Goal: Book appointment/travel/reservation

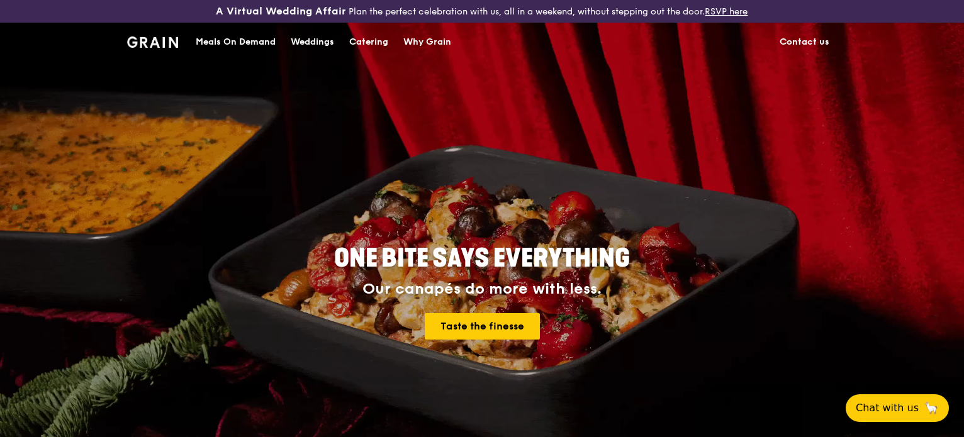
click at [318, 39] on div "Weddings" at bounding box center [312, 42] width 43 height 38
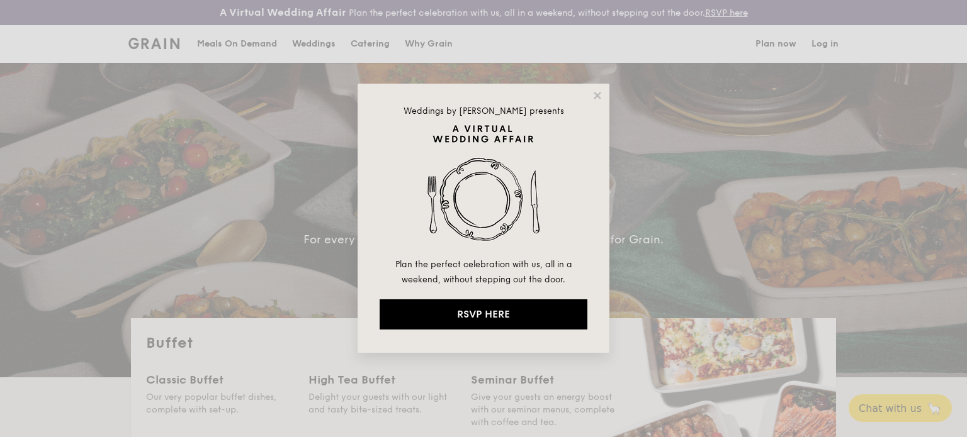
select select
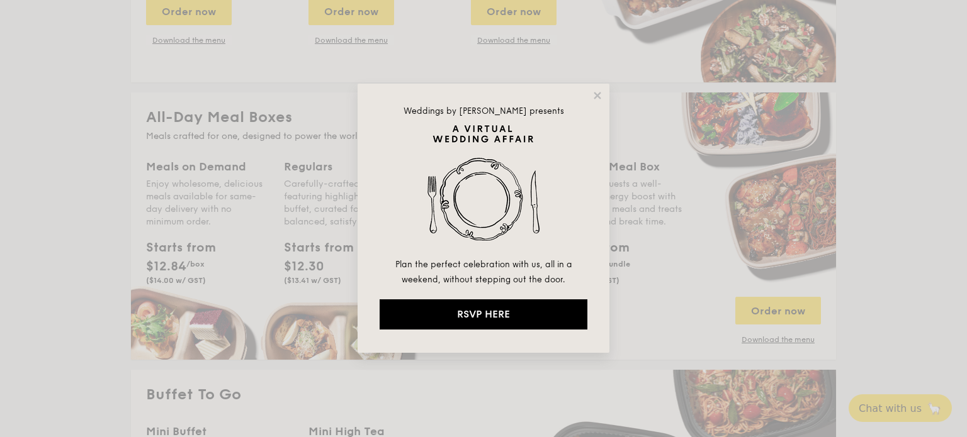
scroll to position [504, 0]
click at [593, 94] on icon at bounding box center [597, 95] width 11 height 11
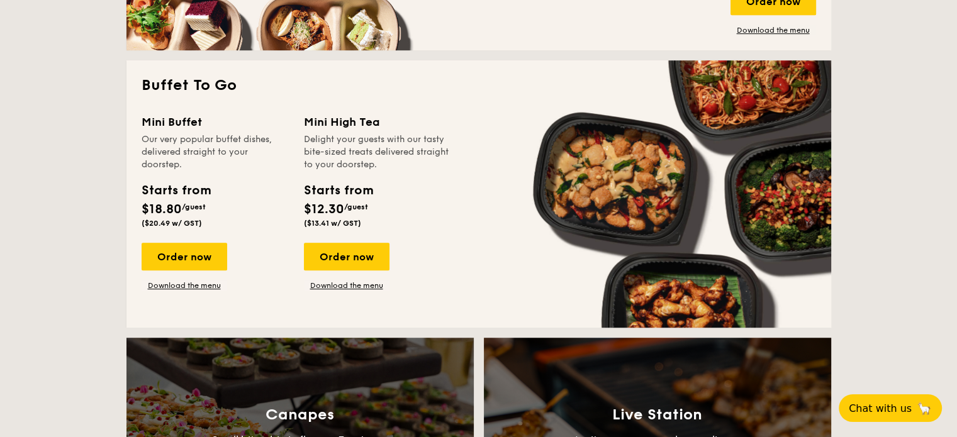
scroll to position [818, 0]
